Goal: Navigation & Orientation: Go to known website

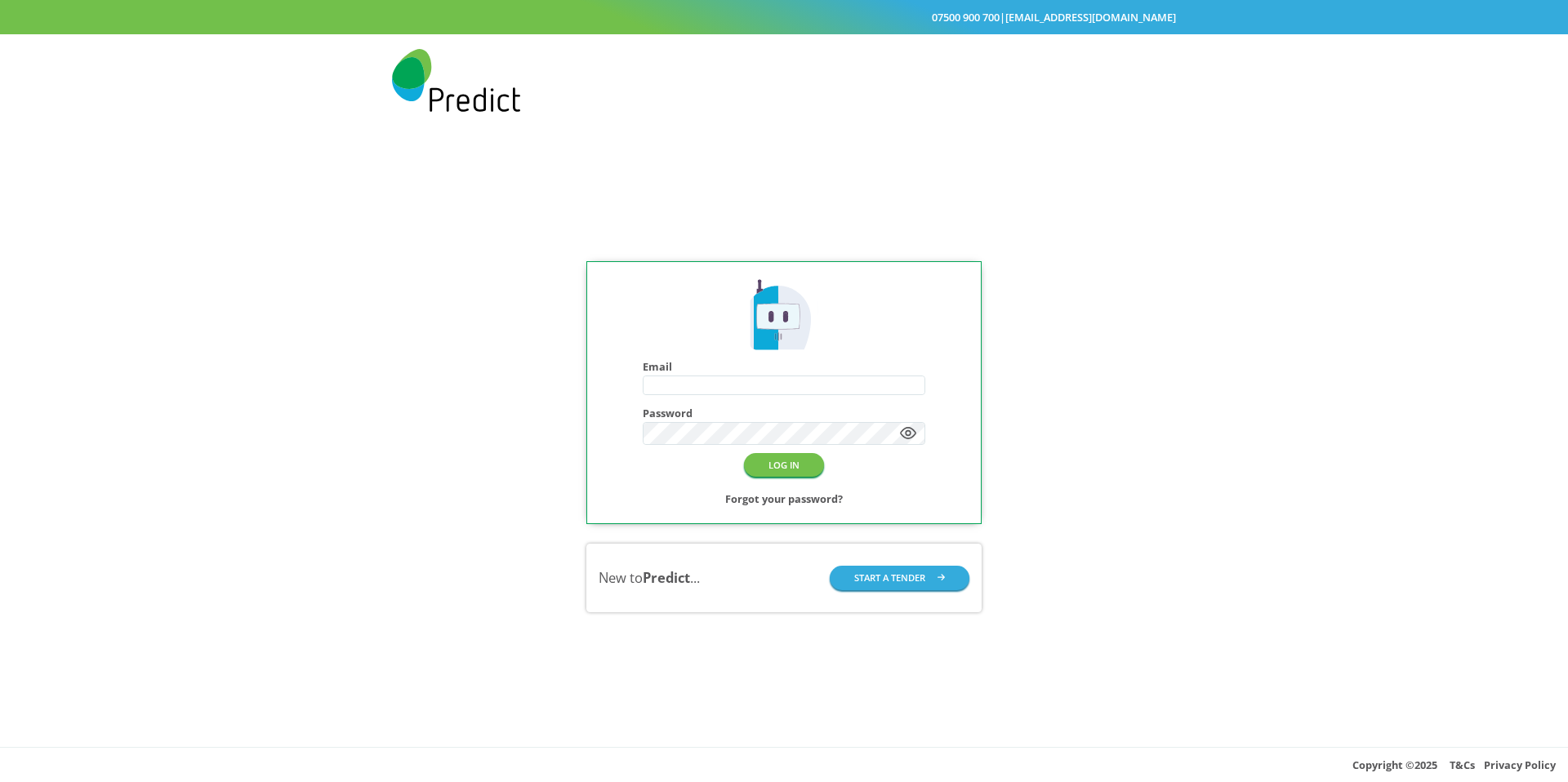
type input "**********"
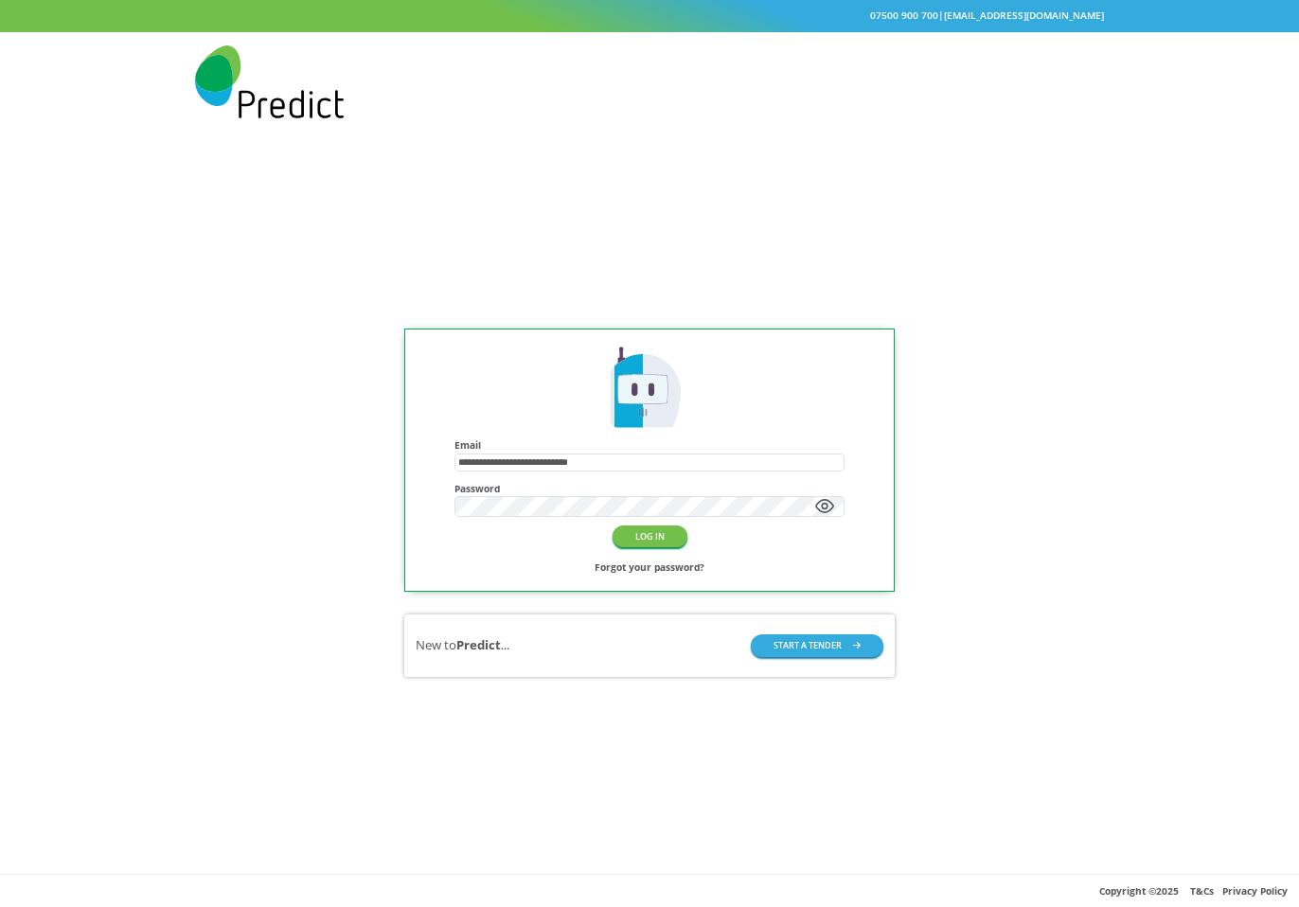
click at [980, 185] on div "**********" at bounding box center [649, 503] width 1299 height 742
click at [648, 540] on button "LOG IN" at bounding box center [649, 536] width 75 height 22
